Goal: Information Seeking & Learning: Learn about a topic

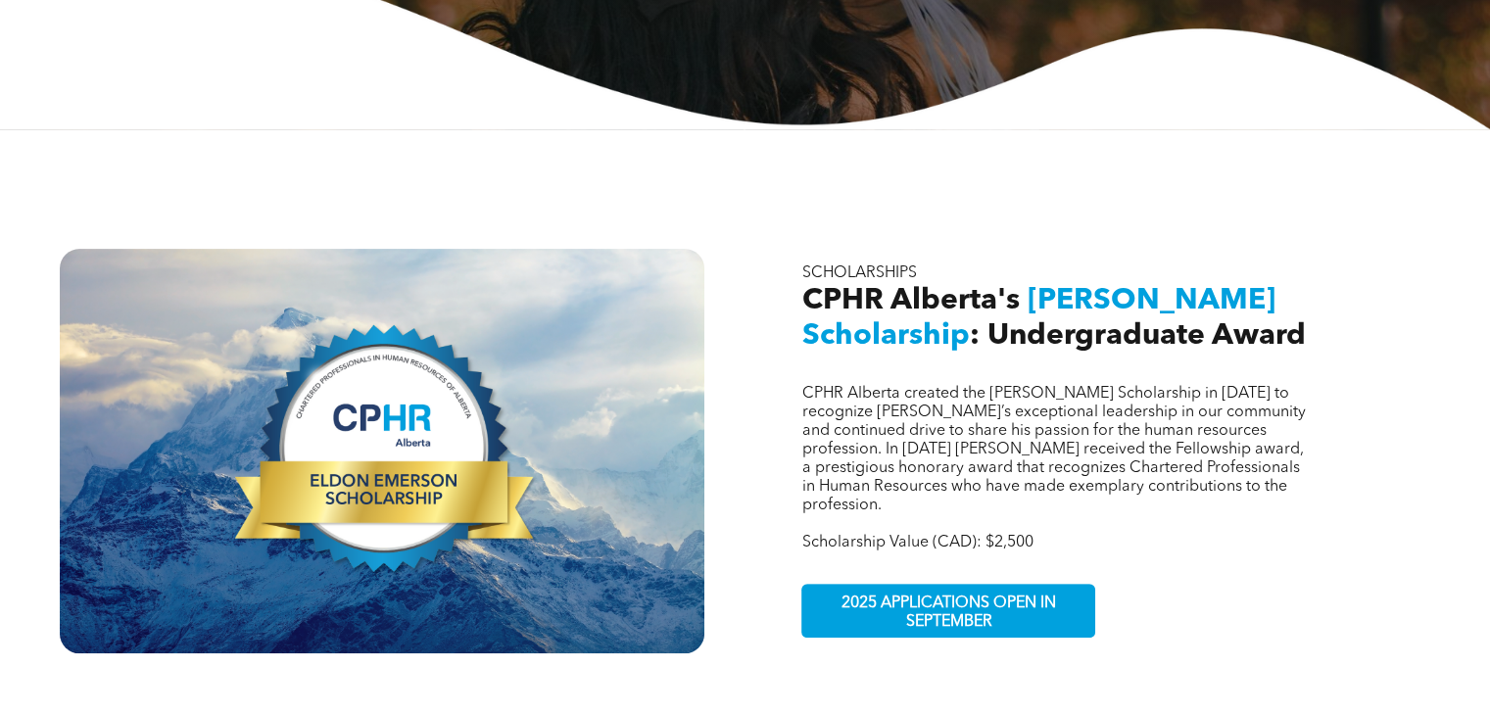
scroll to position [783, 0]
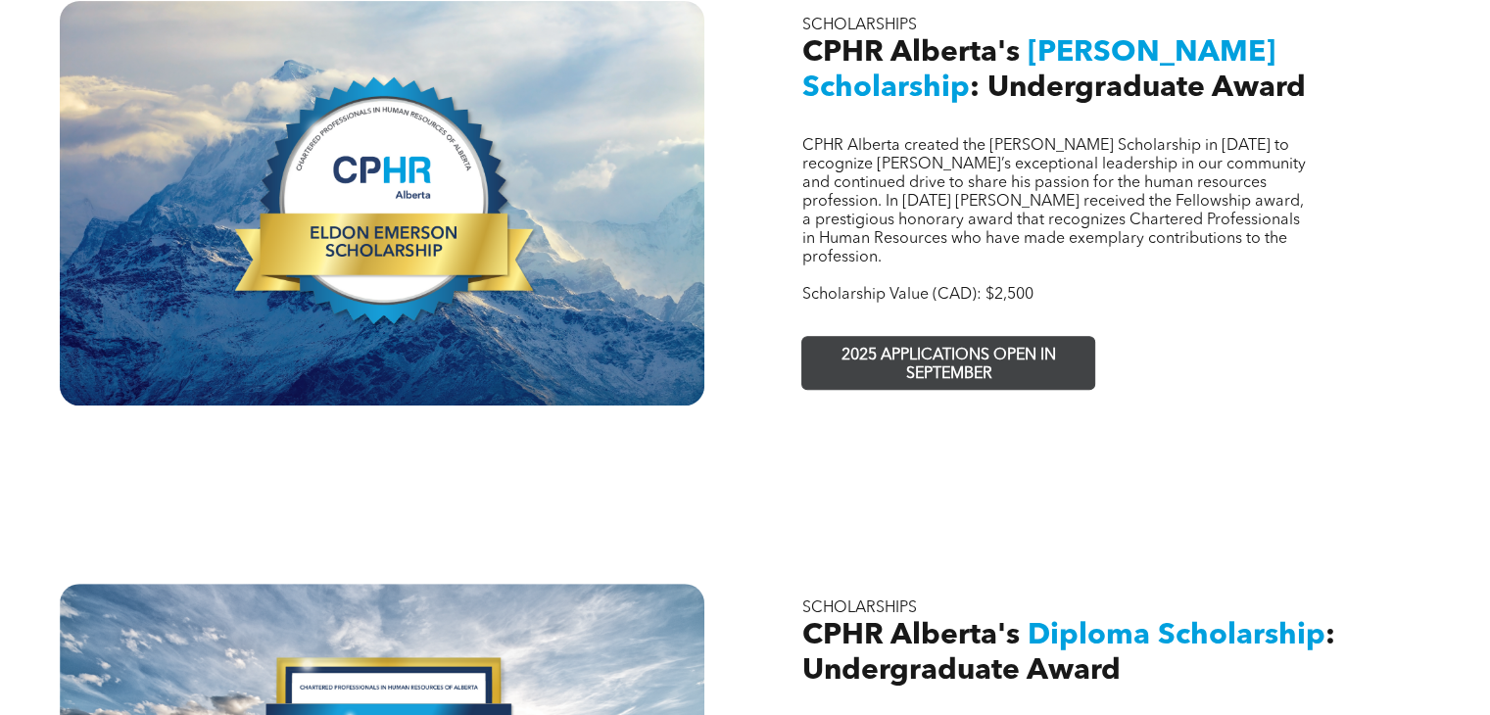
click at [911, 337] on span "2025 APPLICATIONS OPEN IN SEPTEMBER" at bounding box center [948, 365] width 286 height 57
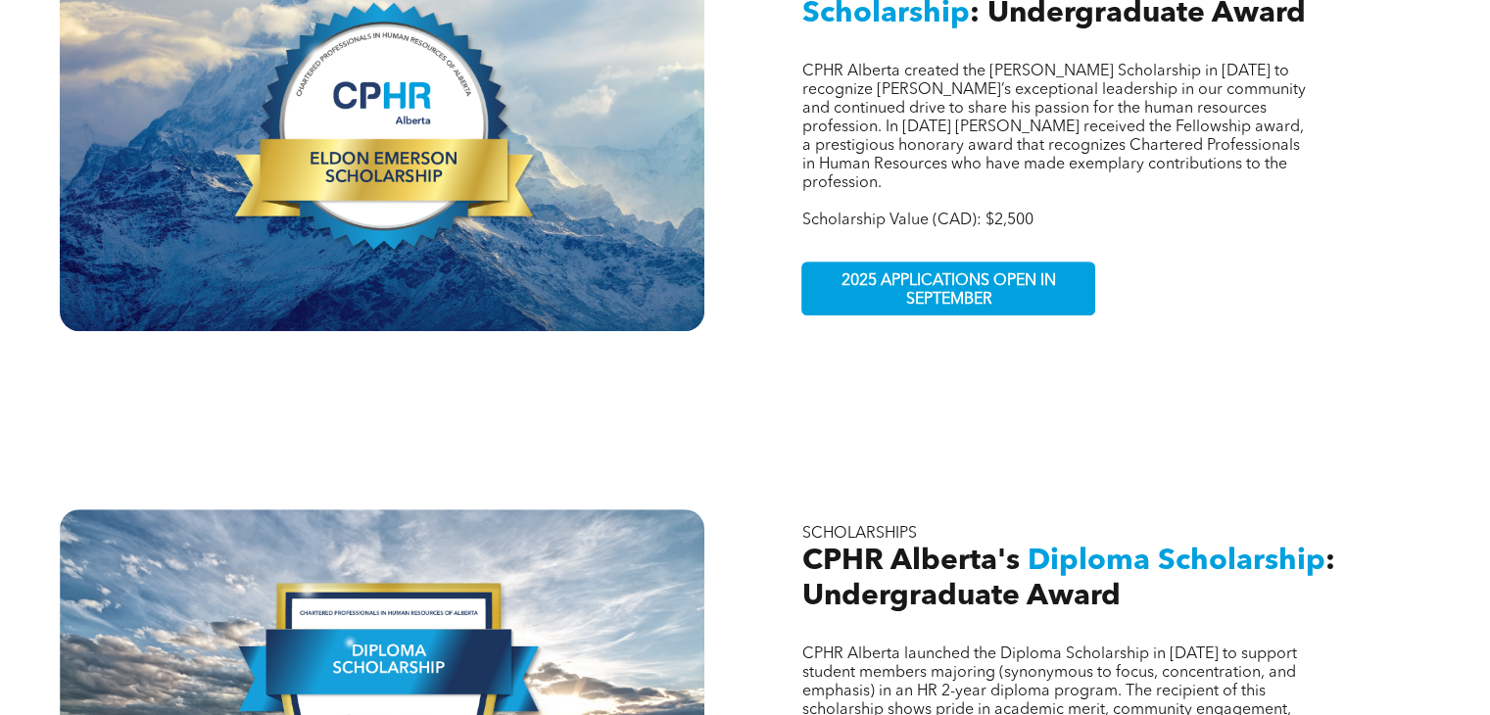
scroll to position [881, 0]
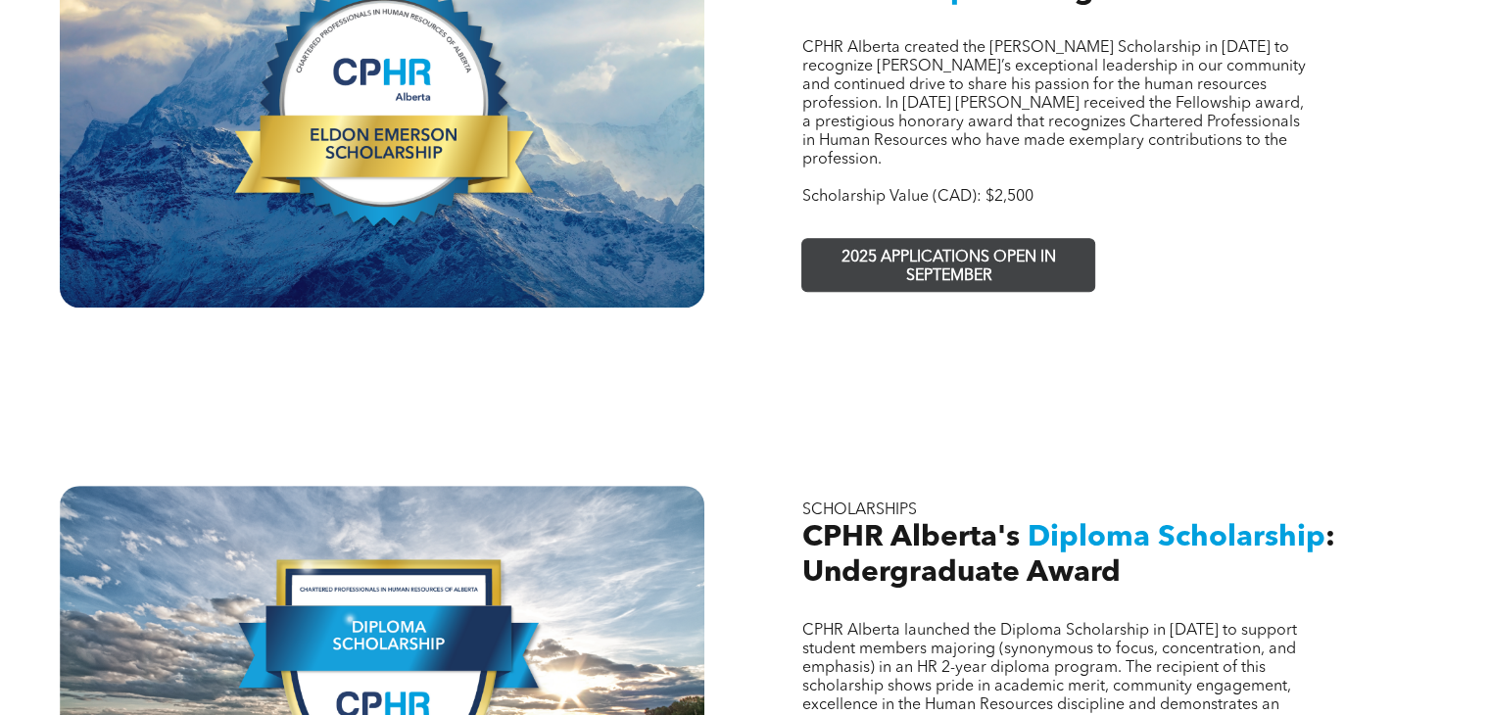
click at [925, 239] on span "2025 APPLICATIONS OPEN IN SEPTEMBER" at bounding box center [948, 267] width 286 height 57
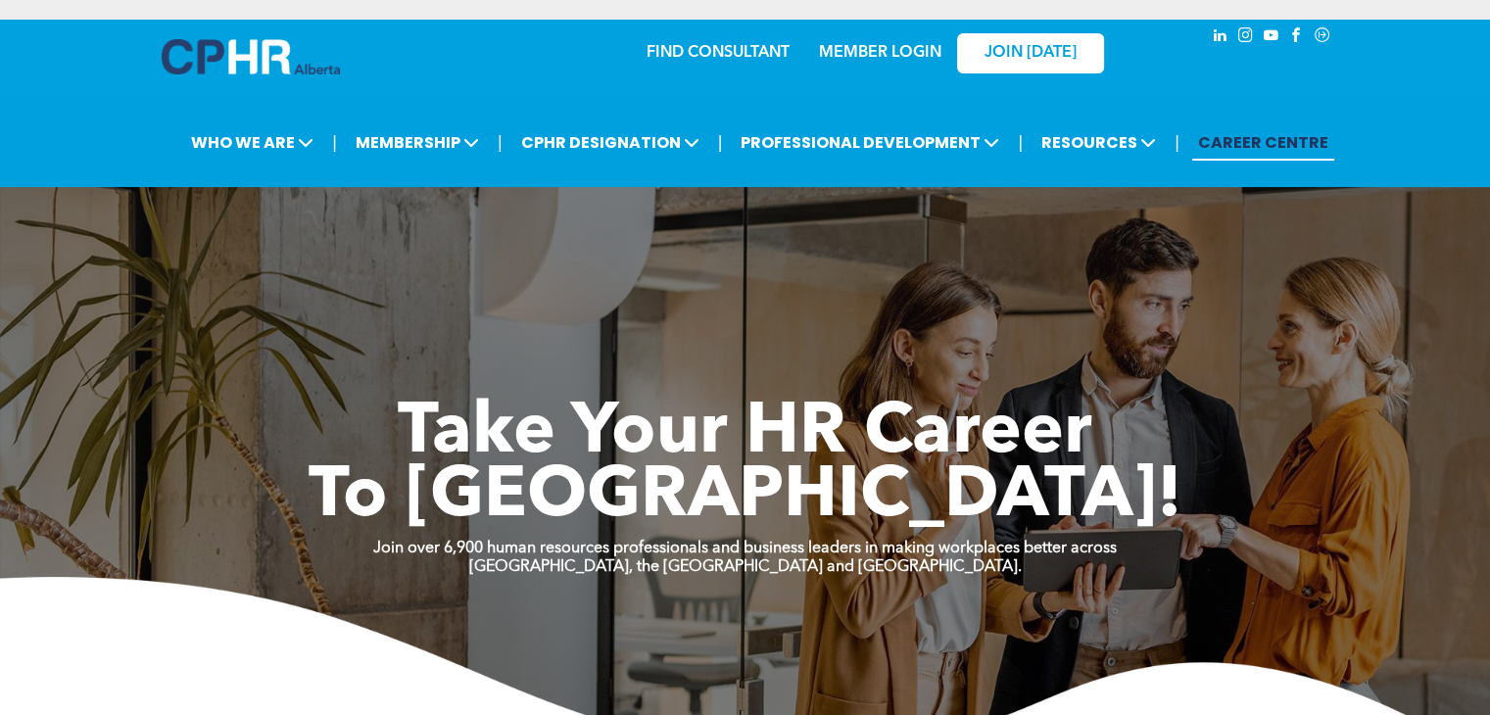
click at [883, 49] on link "MEMBER LOGIN" at bounding box center [880, 53] width 122 height 16
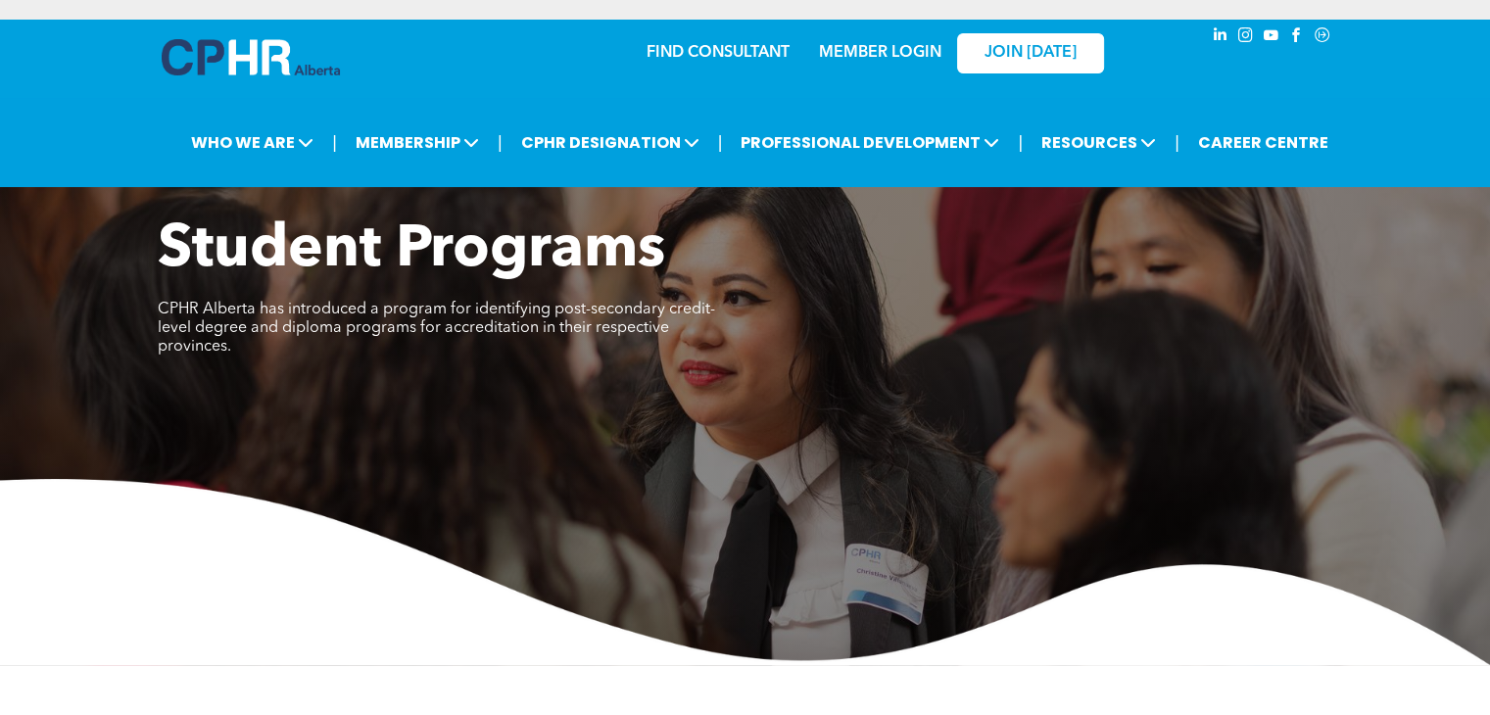
click at [871, 64] on div "MEMBER LOGIN" at bounding box center [879, 46] width 127 height 35
click at [866, 56] on link "MEMBER LOGIN" at bounding box center [880, 53] width 122 height 16
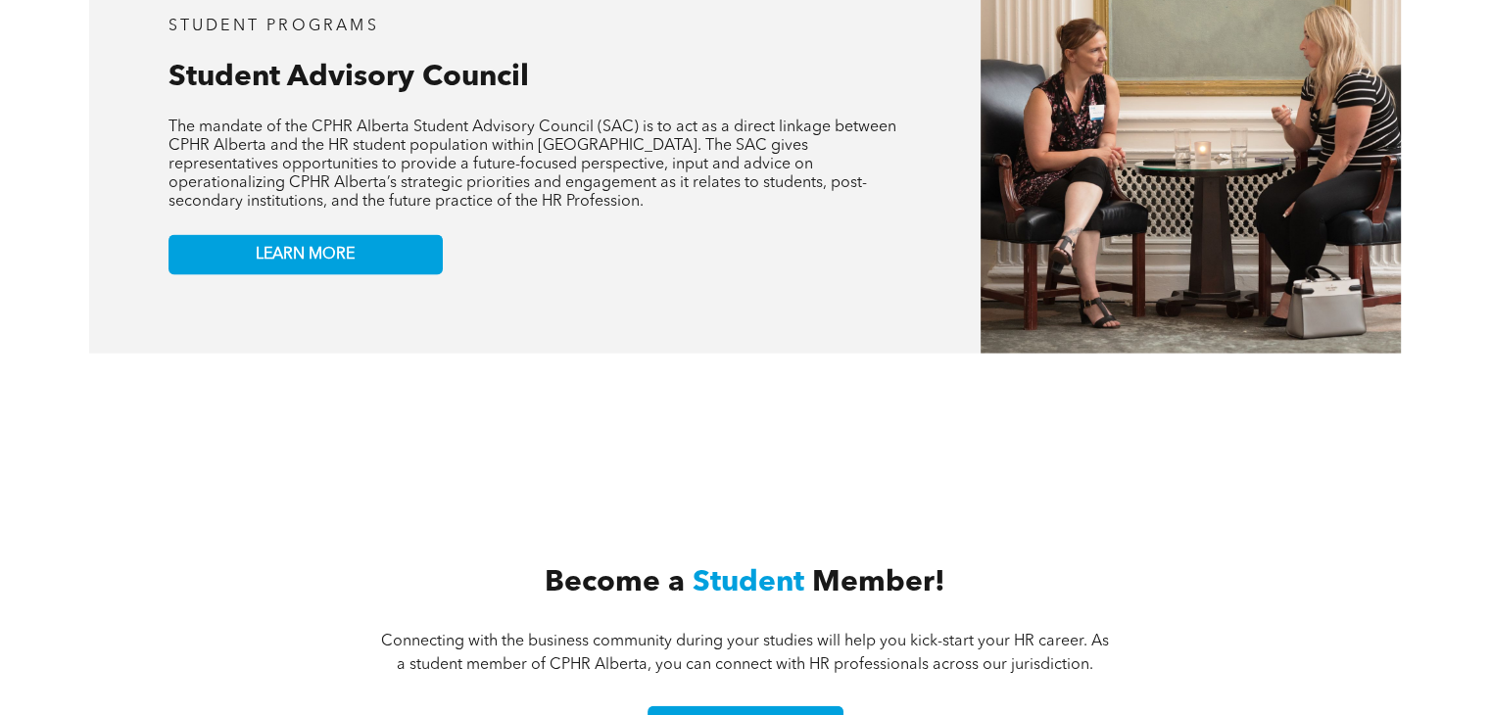
scroll to position [4137, 0]
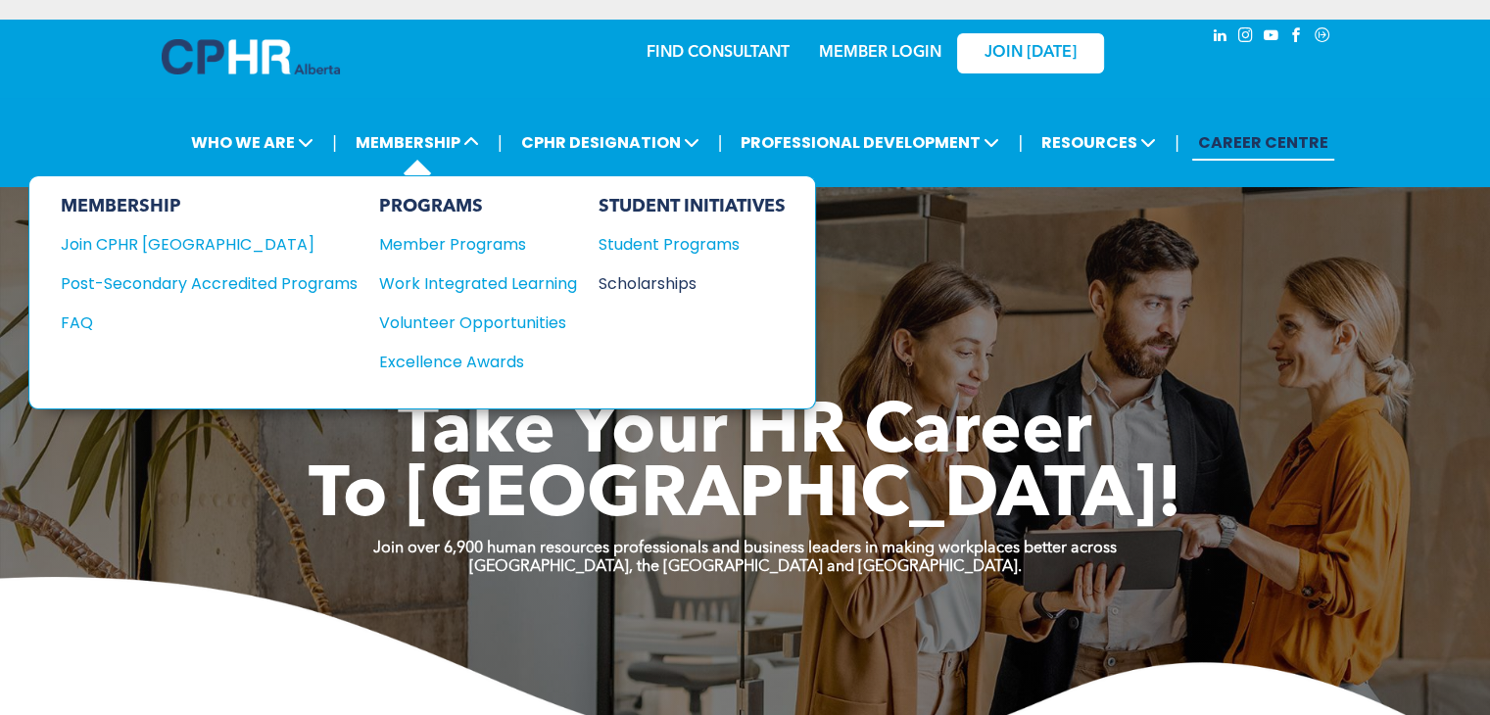
click at [623, 282] on div "Scholarships" at bounding box center [682, 283] width 168 height 24
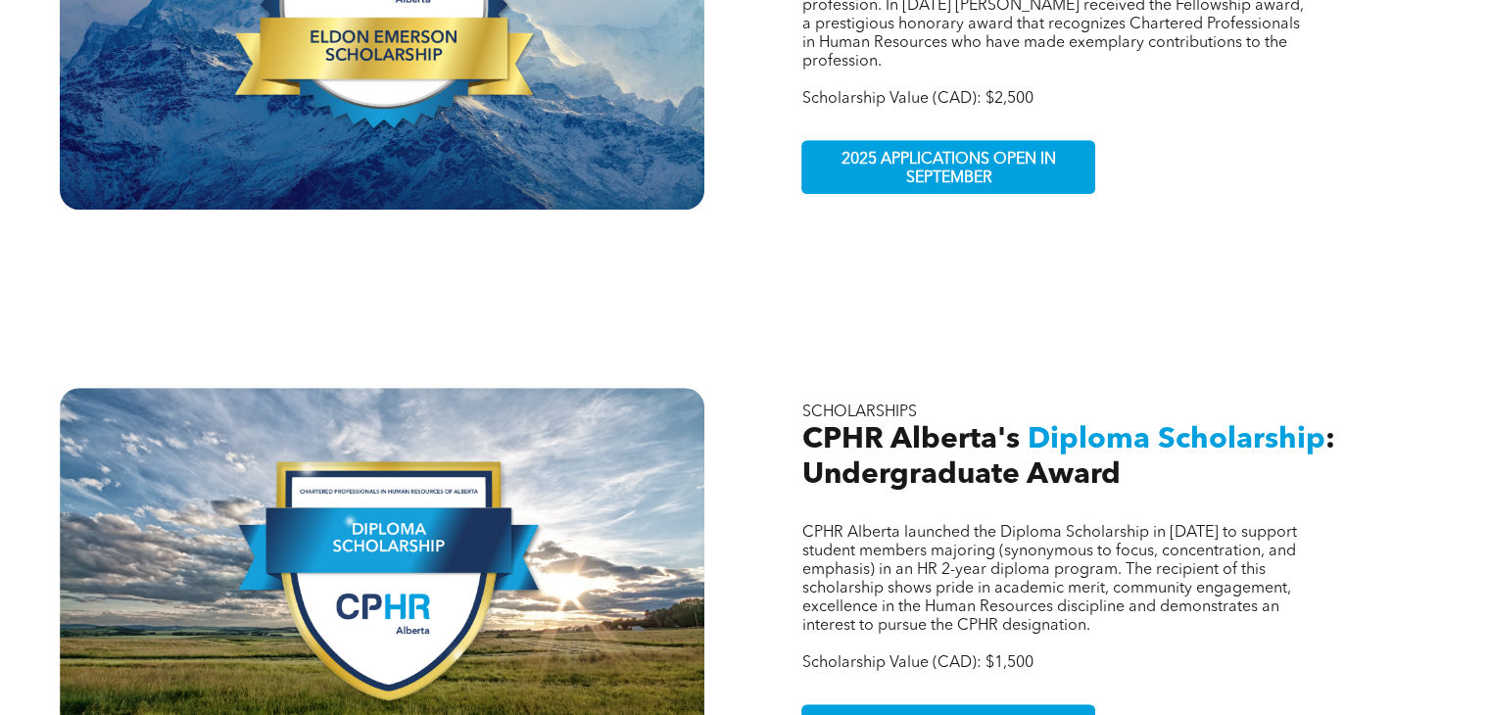
click at [462, 108] on div at bounding box center [382, 7] width 644 height 404
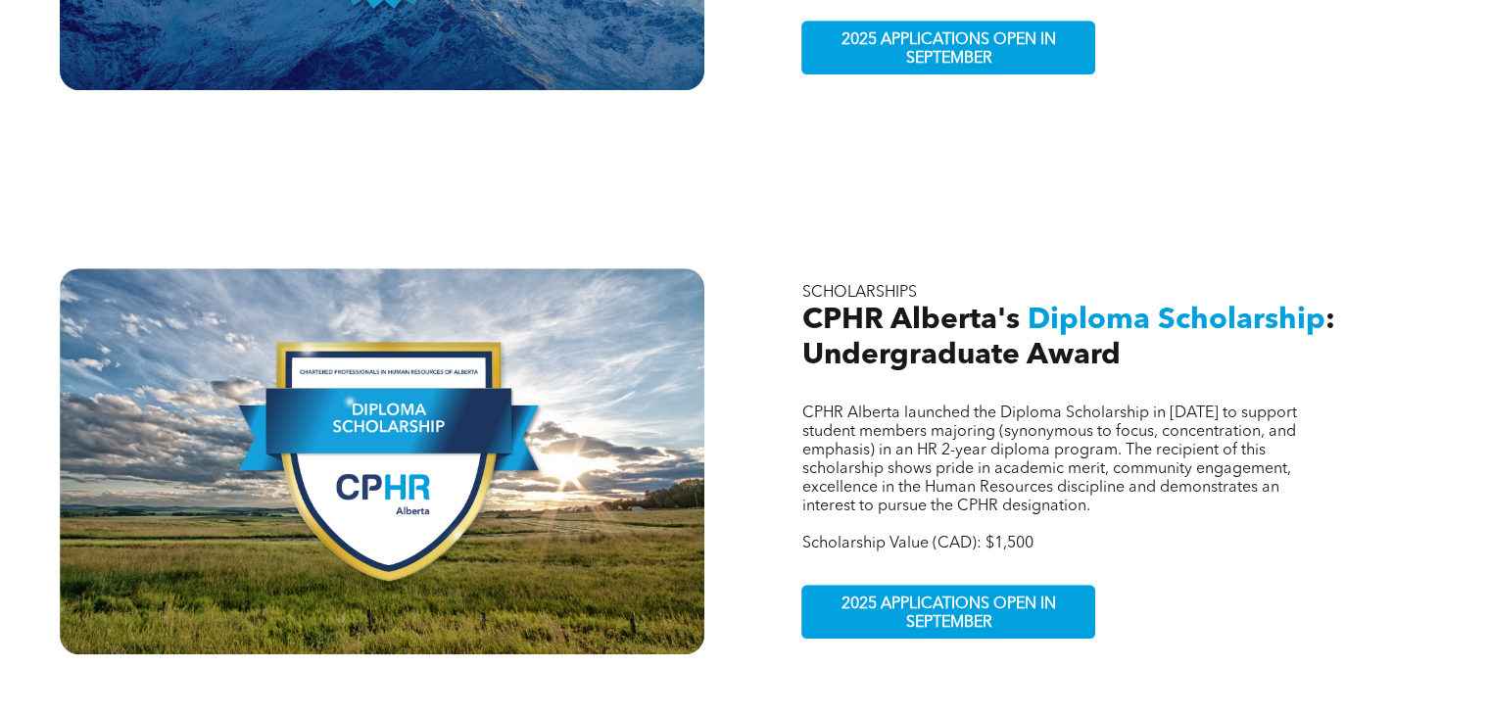
scroll to position [1469, 0]
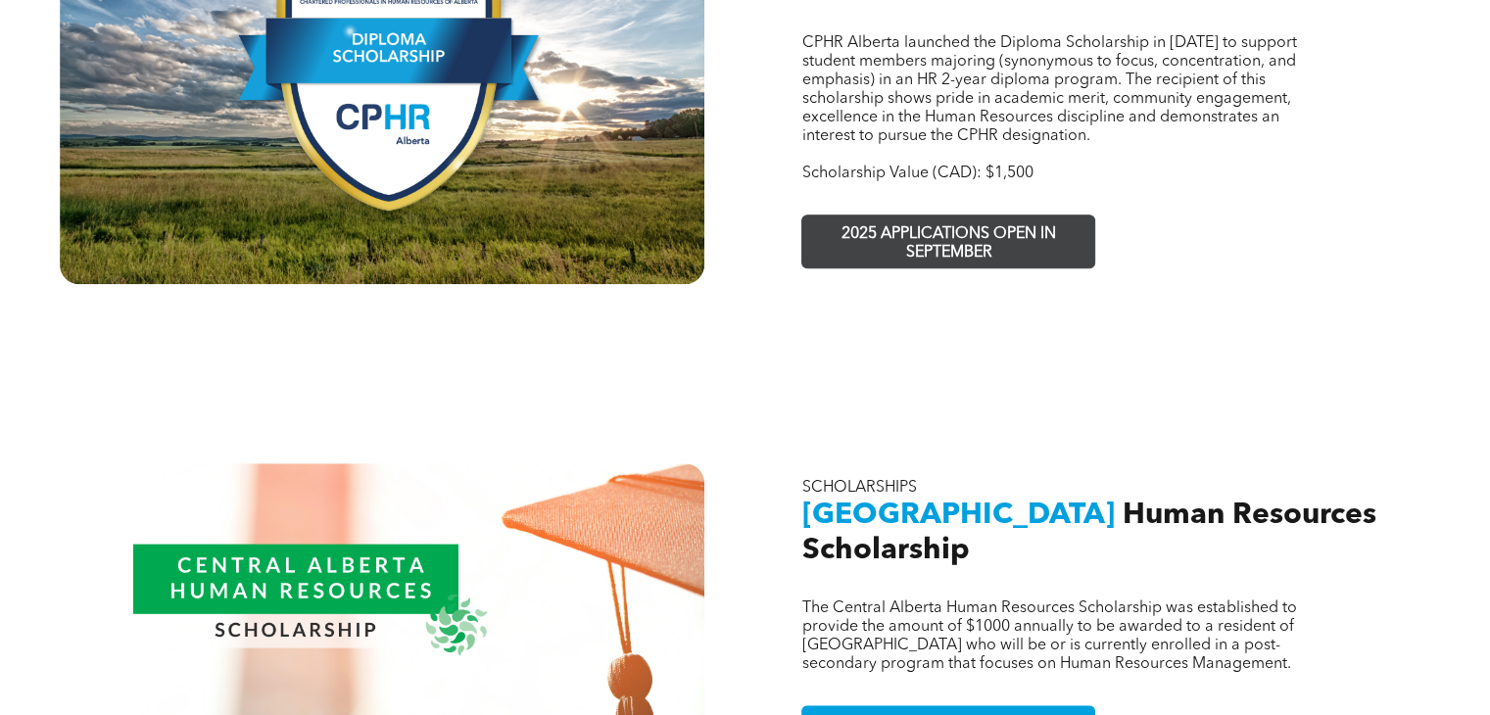
click at [849, 216] on span "2025 APPLICATIONS OPEN IN SEPTEMBER" at bounding box center [948, 243] width 286 height 57
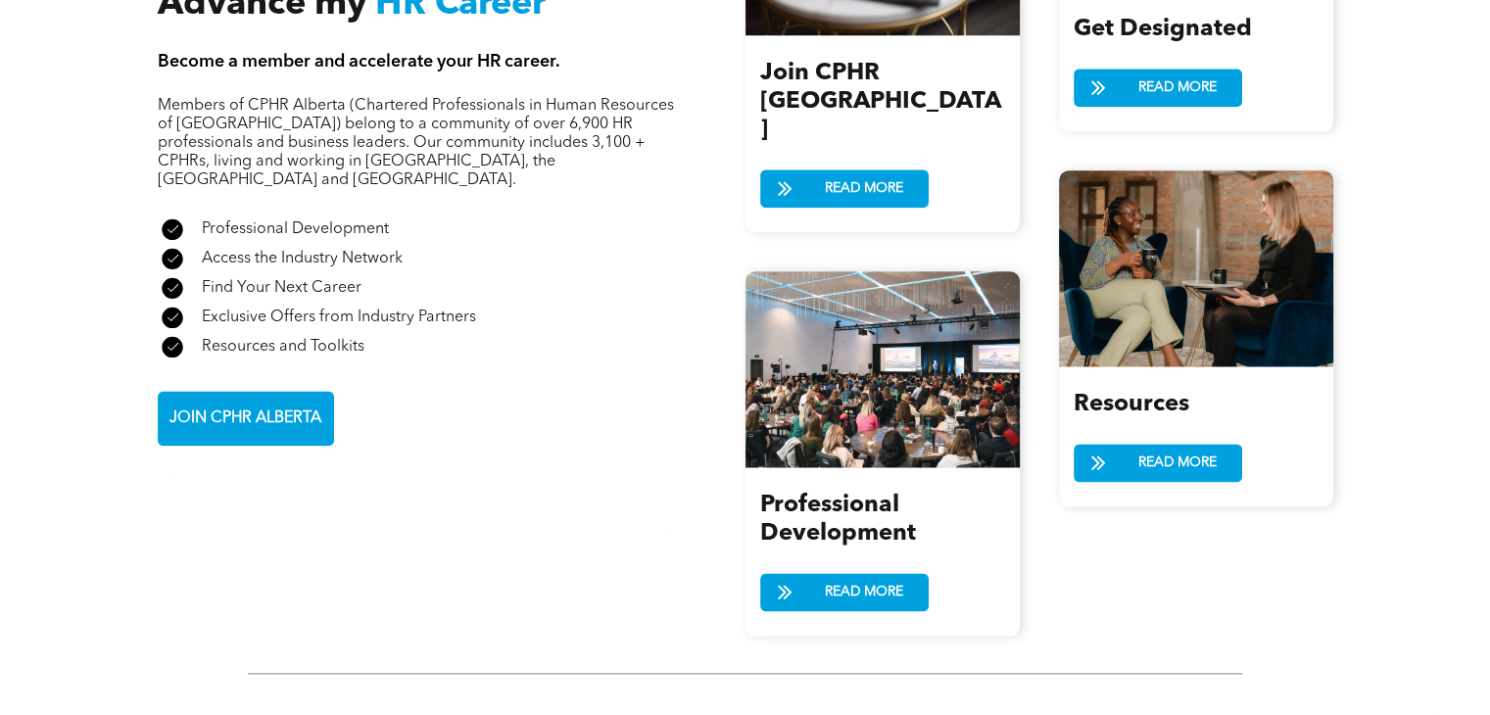
scroll to position [2177, 0]
